Goal: Information Seeking & Learning: Learn about a topic

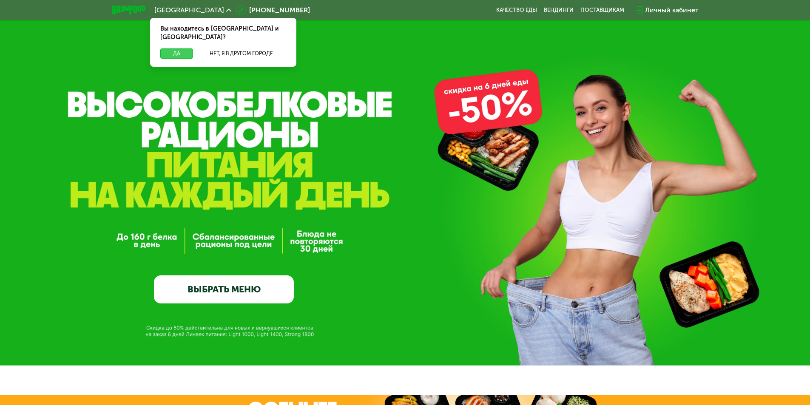
click at [179, 48] on button "Да" at bounding box center [176, 53] width 33 height 10
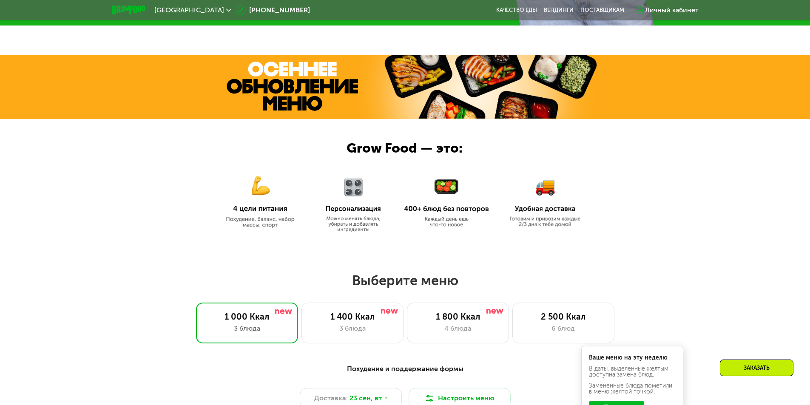
scroll to position [510, 0]
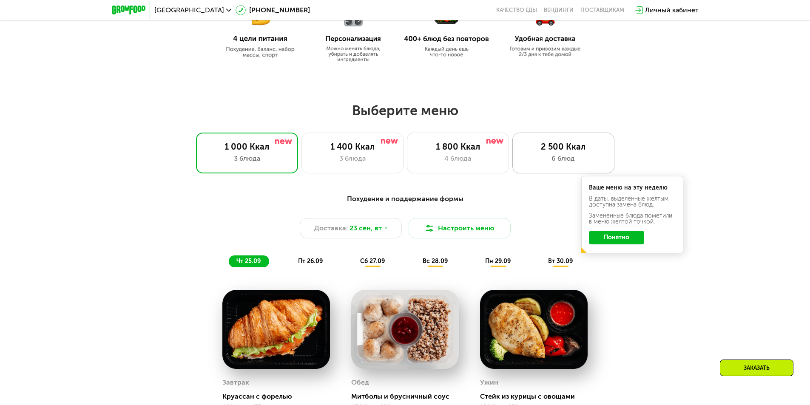
click at [561, 146] on div "2 500 Ккал" at bounding box center [563, 147] width 84 height 10
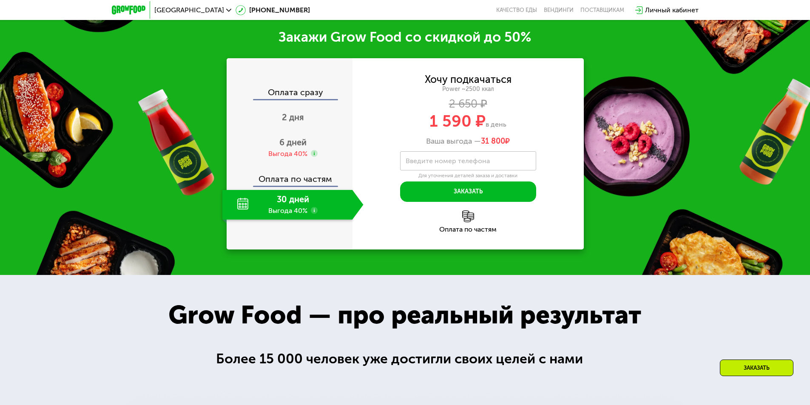
scroll to position [929, 0]
